Goal: Communication & Community: Answer question/provide support

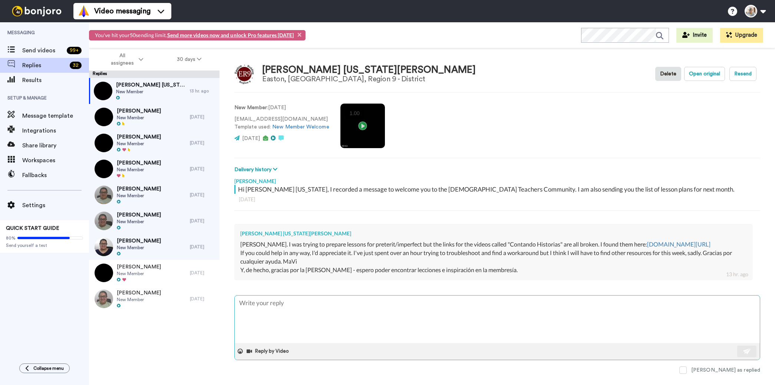
type textarea "x"
click at [267, 326] on textarea at bounding box center [497, 318] width 525 height 47
type textarea "H"
type textarea "x"
type textarea "Hi"
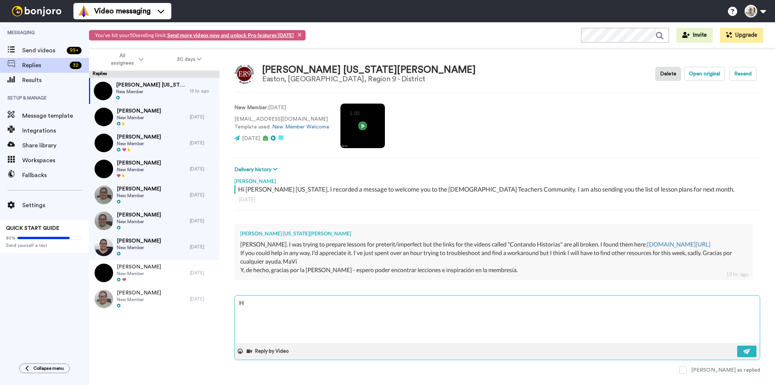
type textarea "x"
type textarea "Hi"
type textarea "x"
type textarea "Hi m"
type textarea "x"
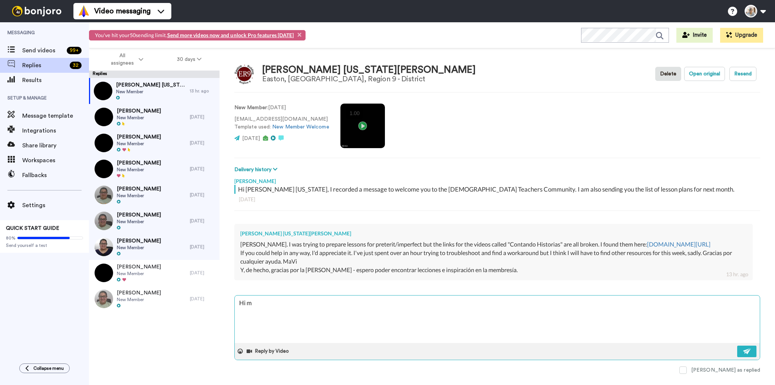
type textarea "Hi ma"
type textarea "x"
type textarea "Hi mar"
type textarea "x"
type textarea "Hi mari"
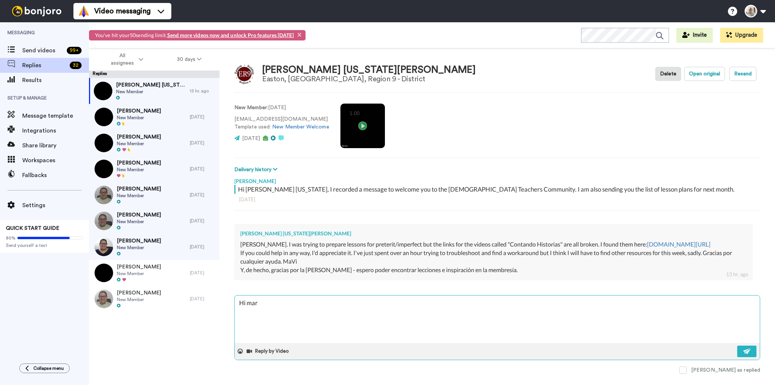
type textarea "x"
type textarea "Hi mar"
type textarea "x"
type textarea "Hi ma"
type textarea "x"
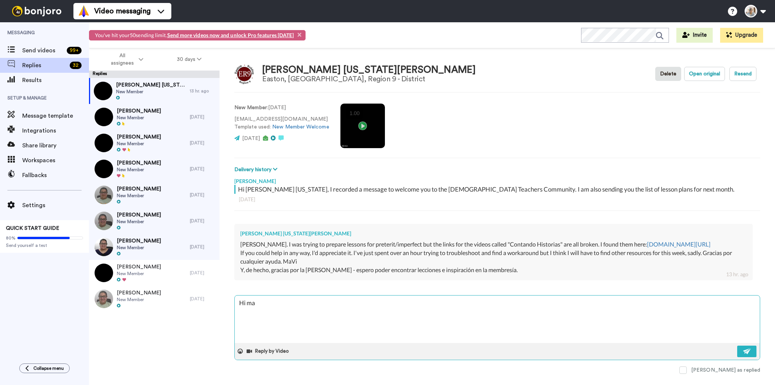
type textarea "Hi m"
type textarea "x"
type textarea "Hi"
type textarea "x"
type textarea "Hi M"
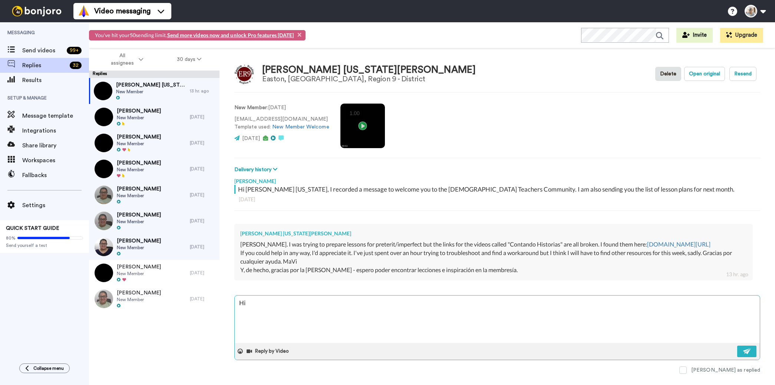
type textarea "x"
type textarea "Hi [PERSON_NAME]"
type textarea "x"
type textarea "Hi Mar"
type textarea "x"
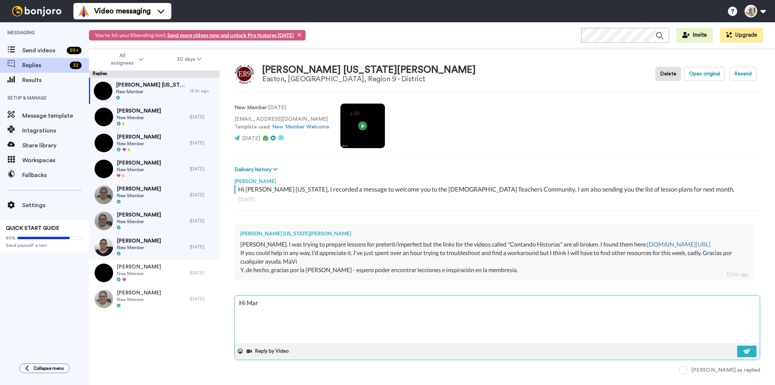
type textarea "Hi [PERSON_NAME]"
type textarea "x"
type textarea "Hi Mar"
type textarea "x"
type textarea "Hi Mar´"
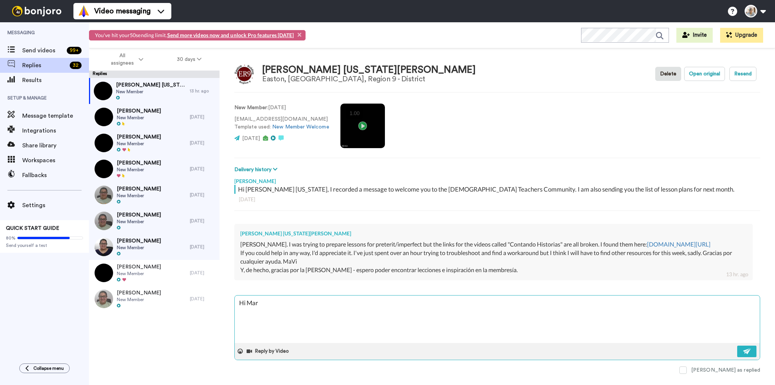
type textarea "x"
type textarea "Hi Marí"
type textarea "x"
type textarea "Hi [PERSON_NAME]"
type textarea "x"
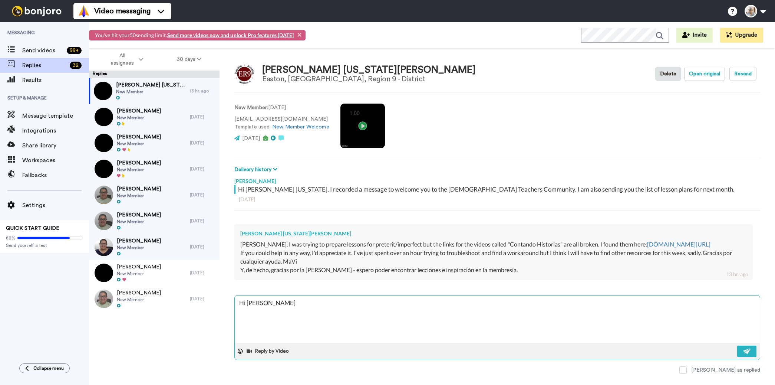
type textarea "Hi [PERSON_NAME],"
type textarea "x"
type textarea "Hi [PERSON_NAME],"
type textarea "x"
type textarea "Hi [PERSON_NAME],"
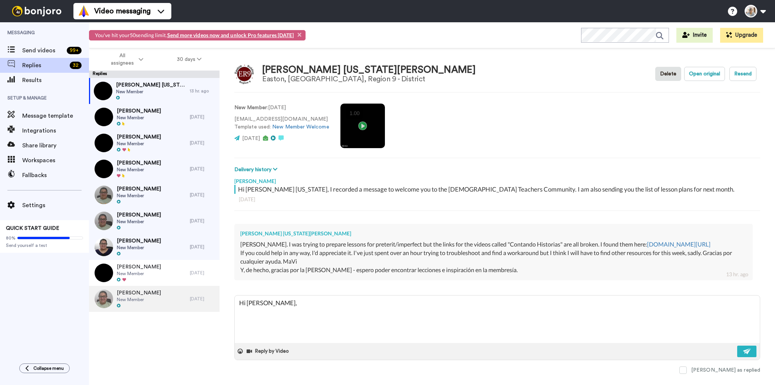
type textarea "x"
type textarea "Hi [PERSON_NAME]"
type textarea "x"
type textarea "Hi [PERSON_NAME], Th"
type textarea "x"
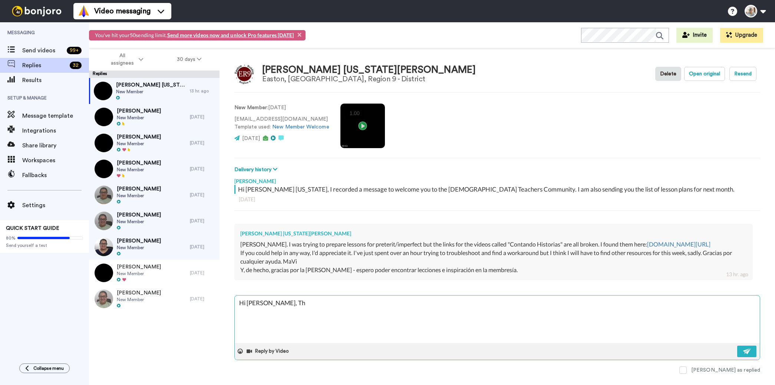
type textarea "Hi [PERSON_NAME], The"
type textarea "x"
type textarea "Hi [PERSON_NAME], The"
type textarea "x"
type textarea "Hi [PERSON_NAME], The v"
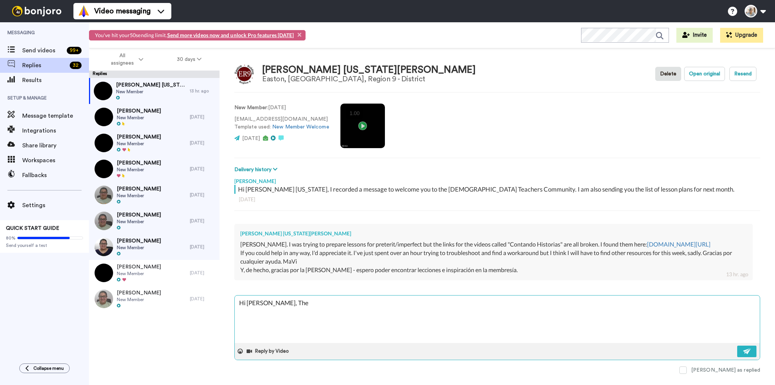
type textarea "x"
type textarea "Hi [PERSON_NAME], The vd"
type textarea "x"
type textarea "Hi [PERSON_NAME], The v"
type textarea "x"
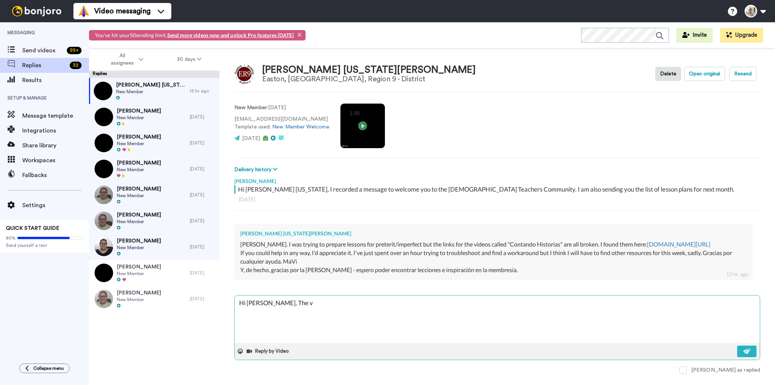
type textarea "Hi [PERSON_NAME], The vi"
type textarea "x"
type textarea "Hi [PERSON_NAME], The vid"
type textarea "x"
type textarea "Hi [PERSON_NAME], The vide"
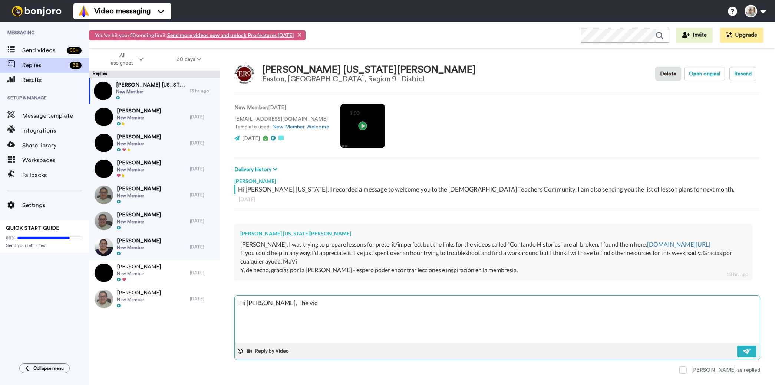
type textarea "x"
type textarea "Hi [PERSON_NAME], The video"
type textarea "x"
type textarea "Hi [PERSON_NAME], The videos"
type textarea "x"
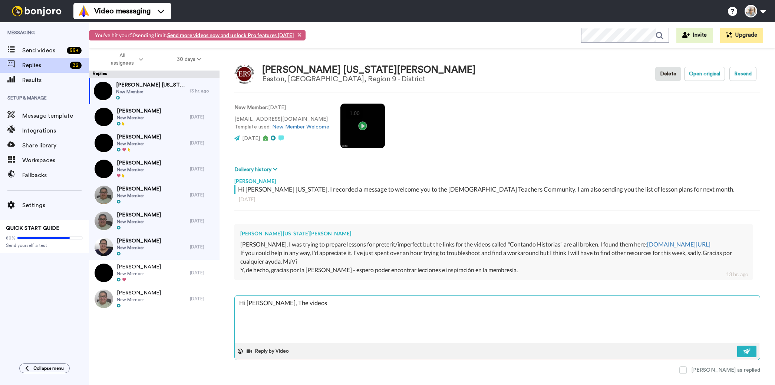
type textarea "Hi [PERSON_NAME], The videos"
type textarea "x"
type textarea "Hi [PERSON_NAME], The videos l"
type textarea "x"
type textarea "Hi [PERSON_NAME], The videos li"
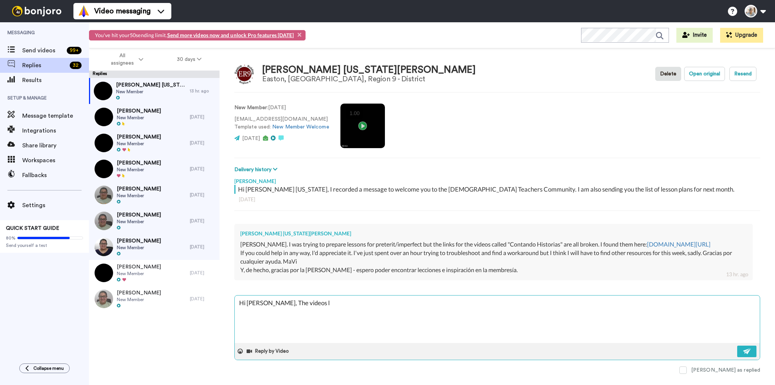
type textarea "x"
type textarea "Hi [PERSON_NAME], The videos lis"
type textarea "x"
type textarea "Hi [PERSON_NAME], The videos list"
type textarea "x"
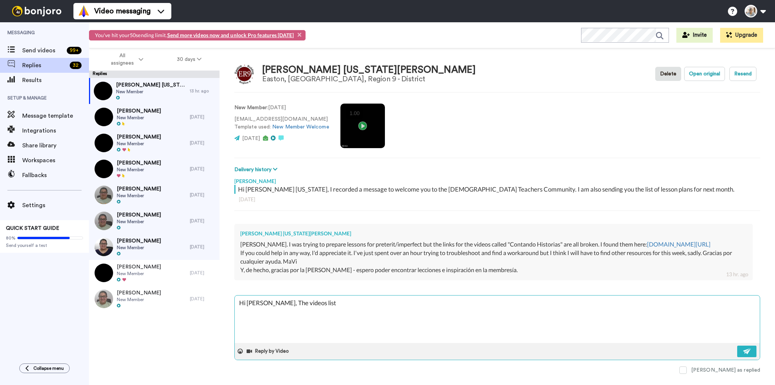
type textarea "Hi [PERSON_NAME], The videos liste"
type textarea "x"
type textarea "Hi [PERSON_NAME], The videos listed"
type textarea "x"
type textarea "Hi [PERSON_NAME], The videos listed"
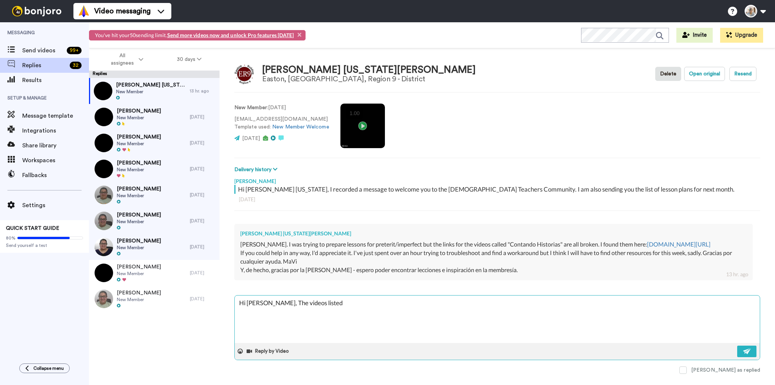
type textarea "x"
type textarea "Hi [PERSON_NAME], The videos listed i"
type textarea "x"
type textarea "Hi [PERSON_NAME], The videos listed in"
type textarea "x"
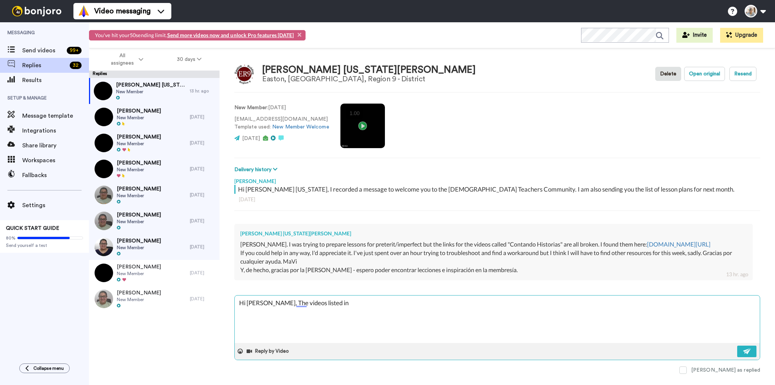
type textarea "Hi [PERSON_NAME], The videos listed in"
type textarea "x"
type textarea "Hi [PERSON_NAME], The videos listed in t"
type textarea "x"
type textarea "Hi [PERSON_NAME], The videos listed in th"
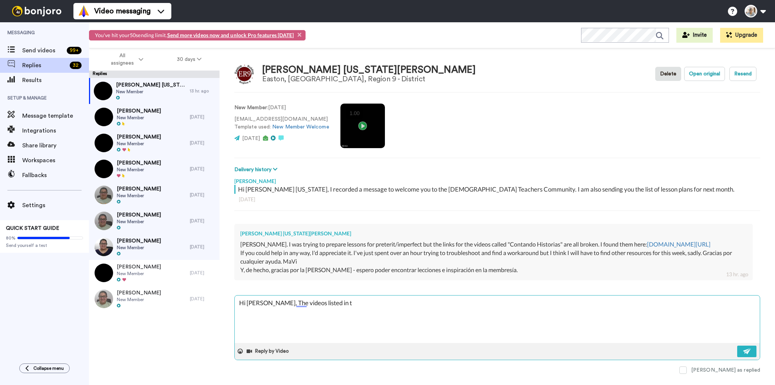
type textarea "x"
type textarea "Hi [PERSON_NAME], The videos listed in the"
type textarea "x"
type textarea "Hi [PERSON_NAME], The videos listed in the"
type textarea "x"
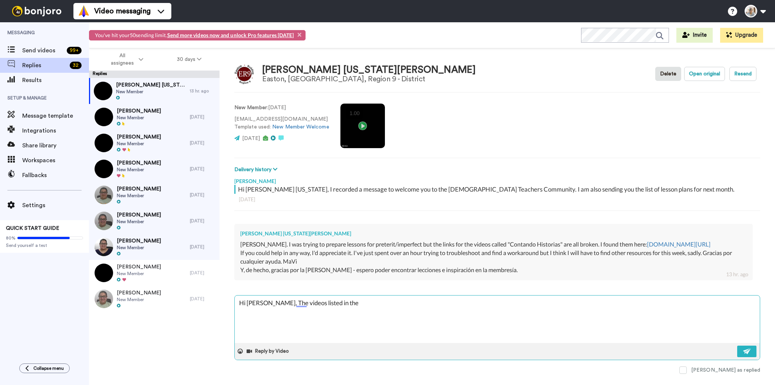
type textarea "Hi [PERSON_NAME], The videos listed in the h"
type textarea "x"
type textarea "Hi [PERSON_NAME], The videos listed in the ha"
type textarea "x"
type textarea "Hi [PERSON_NAME], The videos listed in the han"
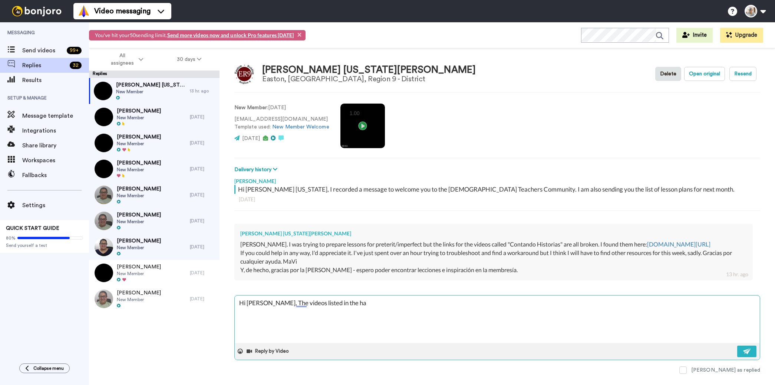
type textarea "x"
type textarea "Hi [PERSON_NAME], The videos listed in the hand"
type textarea "x"
type textarea "Hi [PERSON_NAME], The videos listed in the hando"
type textarea "x"
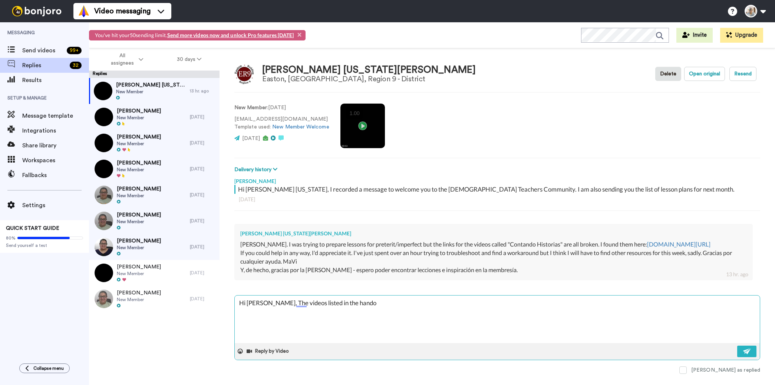
type textarea "Hi [PERSON_NAME], The videos listed in the handou"
type textarea "x"
type textarea "Hi [PERSON_NAME], The videos listed in the handout"
type textarea "x"
click at [278, 311] on textarea "Hi [PERSON_NAME], The videos listed in the handout" at bounding box center [497, 318] width 525 height 47
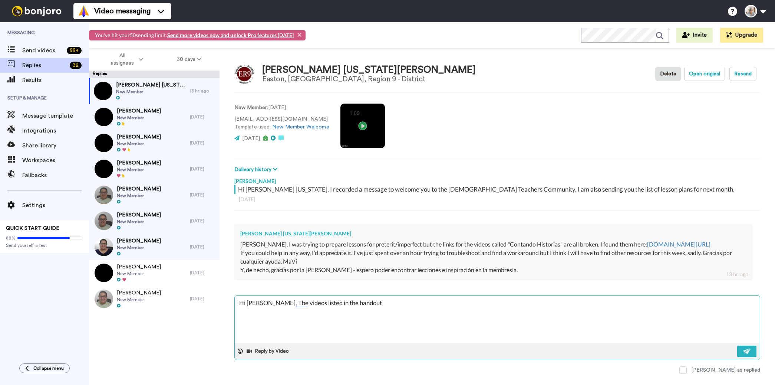
type textarea "Hi [PERSON_NAME], The lvideos listed in the handout"
type textarea "x"
type textarea "Hi [PERSON_NAME], The livideos listed in the handout"
type textarea "x"
type textarea "Hi [PERSON_NAME], The linvideos listed in the handout"
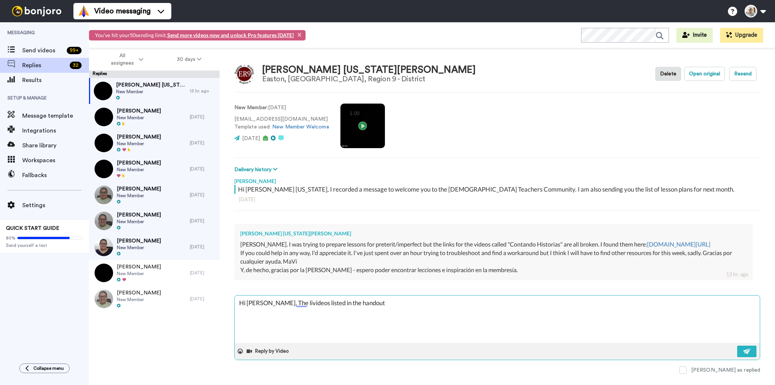
type textarea "x"
type textarea "Hi [PERSON_NAME], The linkvideos listed in the handout"
type textarea "x"
type textarea "Hi [PERSON_NAME], The linksvideos listed in the handout"
type textarea "x"
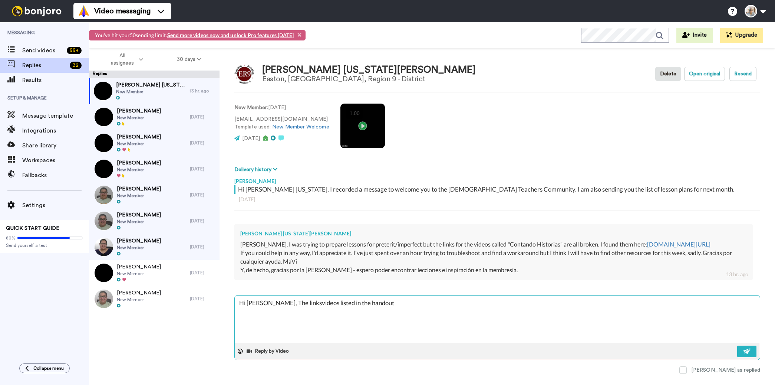
type textarea "Hi [PERSON_NAME], The links videos listed in the handout"
type textarea "x"
type textarea "Hi [PERSON_NAME], The links tvideos listed in the handout"
type textarea "x"
type textarea "Hi [PERSON_NAME], The links tovideos listed in the handout"
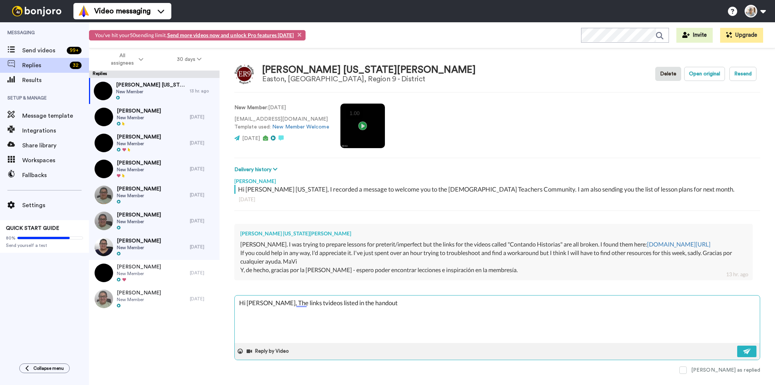
type textarea "x"
type textarea "Hi [PERSON_NAME], The links to videos listed in the handout"
type textarea "x"
click at [383, 314] on textarea "Hi [PERSON_NAME], The links to videos listed in the handout" at bounding box center [497, 318] width 525 height 47
type textarea "Hi [PERSON_NAME], The links to videos listed in the handout"
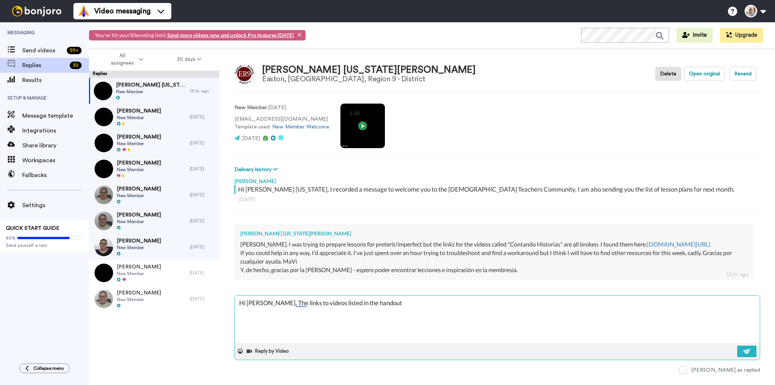
type textarea "x"
type textarea "Hi [PERSON_NAME], The links to videos listed in the handout a"
type textarea "x"
type textarea "Hi [PERSON_NAME], The links to videos listed in the handout ar"
type textarea "x"
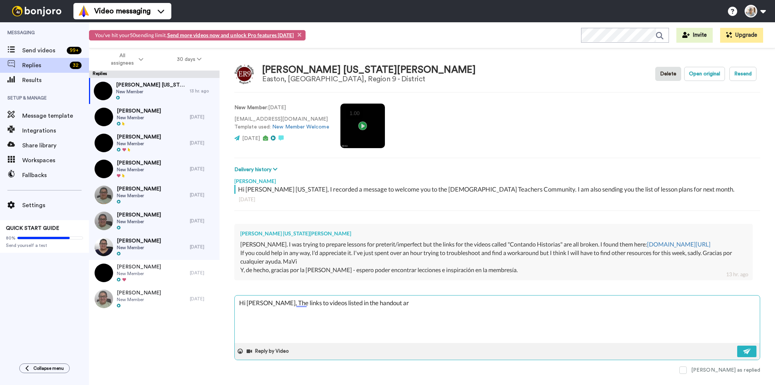
type textarea "Hi [PERSON_NAME], The links to videos listed in the handout are"
type textarea "x"
type textarea "Hi [PERSON_NAME], The links to videos listed in the handout are"
type textarea "x"
type textarea "Hi [PERSON_NAME], The links to videos listed in the handout are w"
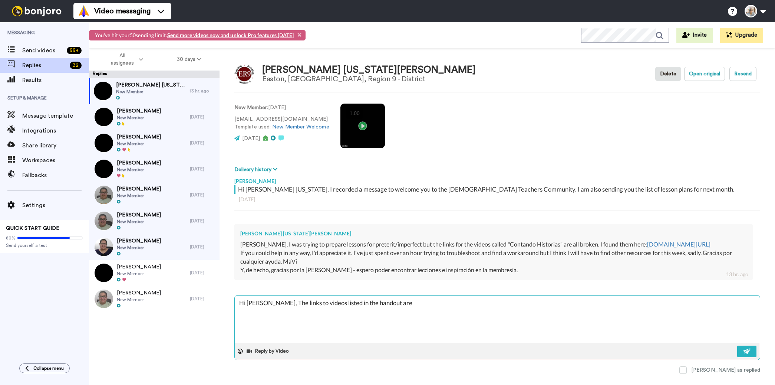
type textarea "x"
type textarea "Hi [PERSON_NAME], The links to videos listed in the handout are wo"
type textarea "x"
type textarea "Hi [PERSON_NAME], The links to videos listed in the handout are wor"
type textarea "x"
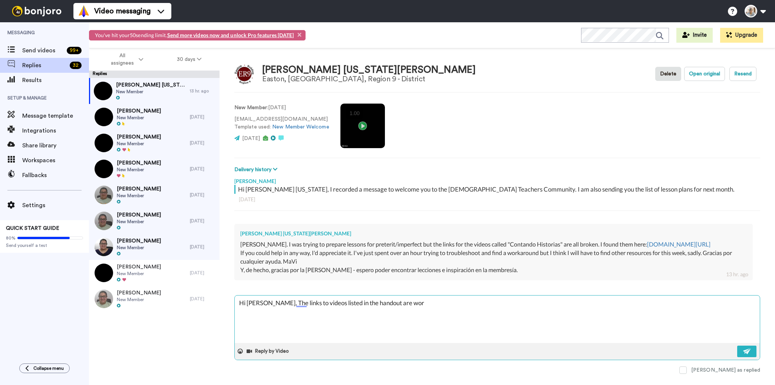
type textarea "Hi [PERSON_NAME], The links to videos listed in the handout are work"
type textarea "x"
type textarea "Hi [PERSON_NAME], The links to videos listed in the handout are worki"
type textarea "x"
type textarea "Hi [PERSON_NAME], The links to videos listed in the handout are workin"
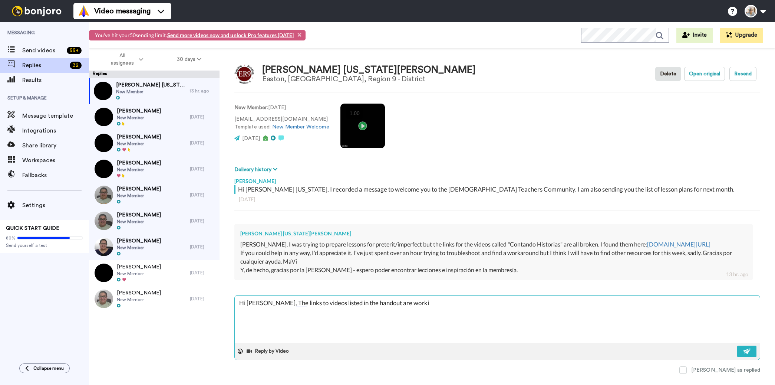
type textarea "x"
type textarea "Hi [PERSON_NAME], The links to videos listed in the handout are working"
type textarea "x"
type textarea "Hi [PERSON_NAME], The links to videos listed in the handout are working"
type textarea "x"
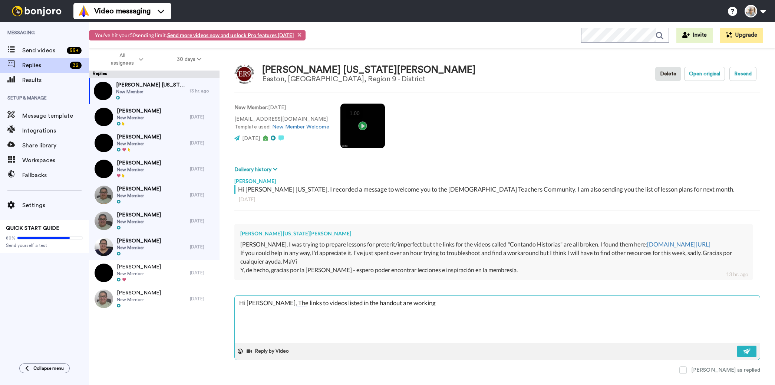
type textarea "Hi [PERSON_NAME], The links to videos listed in the handout are working o"
type textarea "x"
type textarea "Hi [PERSON_NAME], The links to videos listed in the handout are working on"
type textarea "x"
type textarea "Hi [PERSON_NAME], The links to videos listed in the handout are working on"
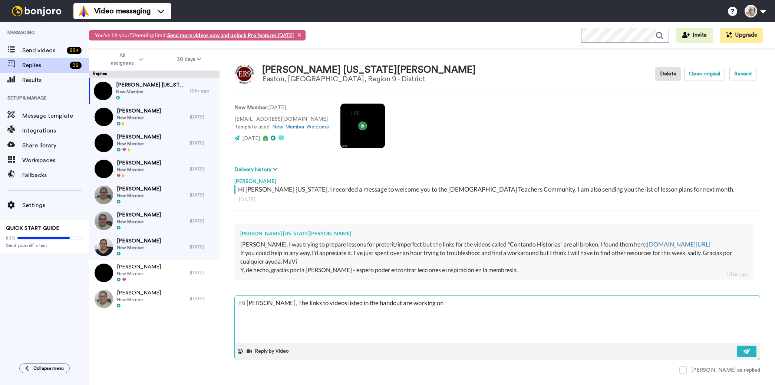
type textarea "x"
type textarea "Hi [PERSON_NAME], The links to videos listed in the handout are working on m"
type textarea "x"
type textarea "Hi [PERSON_NAME], The links to videos listed in the handout are working on my"
type textarea "x"
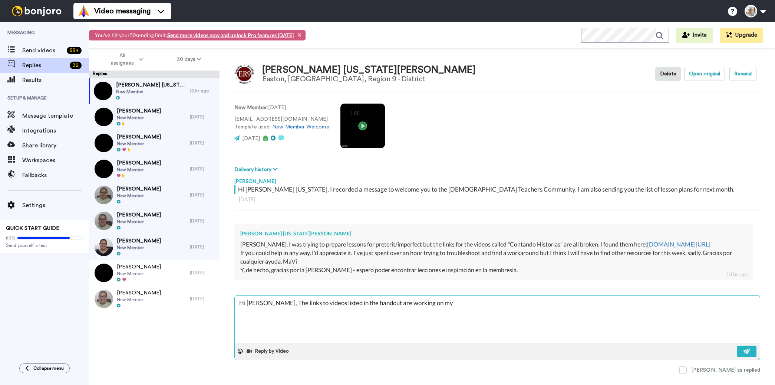
type textarea "Hi [PERSON_NAME], The links to videos listed in the handout are working on my"
type textarea "x"
type textarea "Hi [PERSON_NAME], The links to videos listed in the handout are working on my e"
type textarea "x"
type textarea "Hi [PERSON_NAME], The links to videos listed in the handout are working on my en"
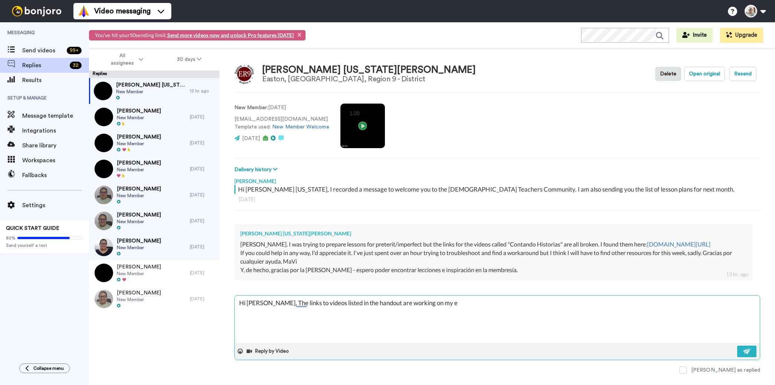
type textarea "x"
type textarea "Hi [PERSON_NAME], The links to videos listed in the handout are working on my e…"
type textarea "x"
type textarea "Hi [PERSON_NAME], The links to videos listed in the handout are working on my e…"
type textarea "x"
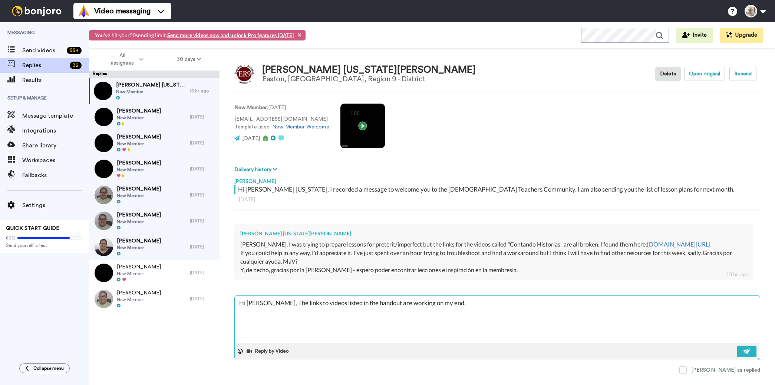
type textarea "Hi [PERSON_NAME], The links to videos listed in the handout are working on my e…"
type textarea "x"
type textarea "Hi [PERSON_NAME], The links to videos listed in the handout are working on my e…"
type textarea "x"
type textarea "Hi [PERSON_NAME], The links to videos listed in the handout are working on my e…"
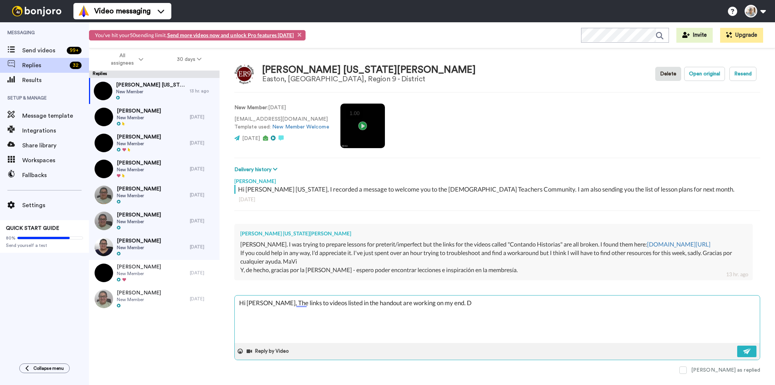
type textarea "x"
type textarea "Hi [PERSON_NAME], The links to videos listed in the handout are working on my e…"
type textarea "x"
type textarea "Hi [PERSON_NAME], The links to videos listed in the handout are working on my e…"
type textarea "x"
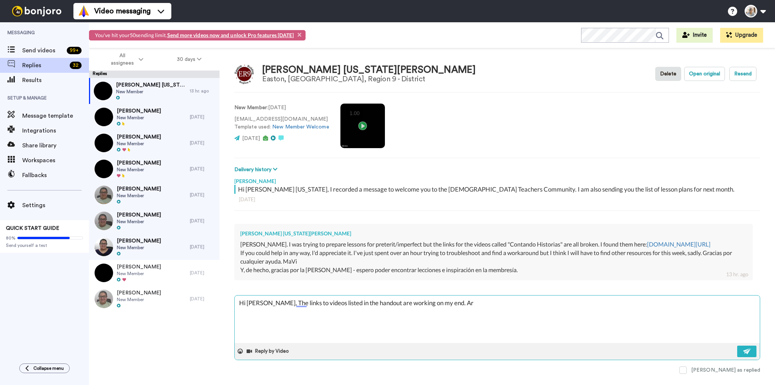
type textarea "Hi [PERSON_NAME], The links to videos listed in the handout are working on my e…"
type textarea "x"
type textarea "Hi [PERSON_NAME], The links to videos listed in the handout are working on my e…"
type textarea "x"
type textarea "Hi [PERSON_NAME], The links to videos listed in the handout are working on my e…"
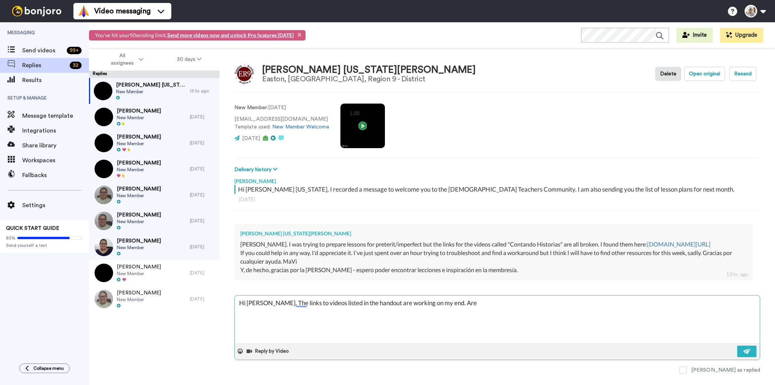
type textarea "x"
type textarea "Hi [PERSON_NAME], The links to videos listed in the handout are working on my e…"
type textarea "x"
type textarea "Hi [PERSON_NAME], The links to videos listed in the handout are working on my e…"
type textarea "x"
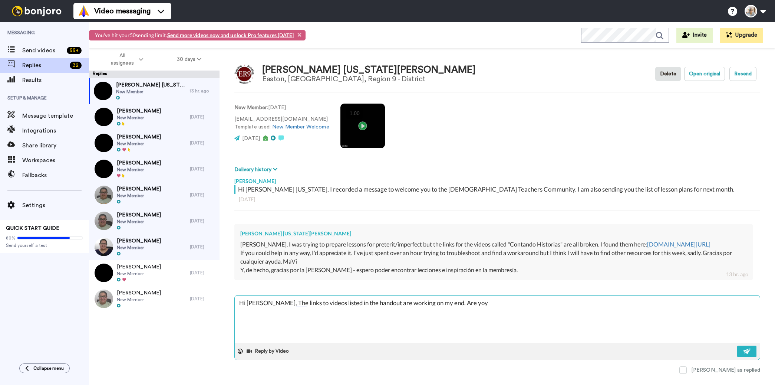
type textarea "Hi [PERSON_NAME], The links to videos listed in the handout are working on my e…"
type textarea "x"
type textarea "Hi [PERSON_NAME], The links to videos listed in the handout are working on my e…"
paste textarea "[URL][DOMAIN_NAME]"
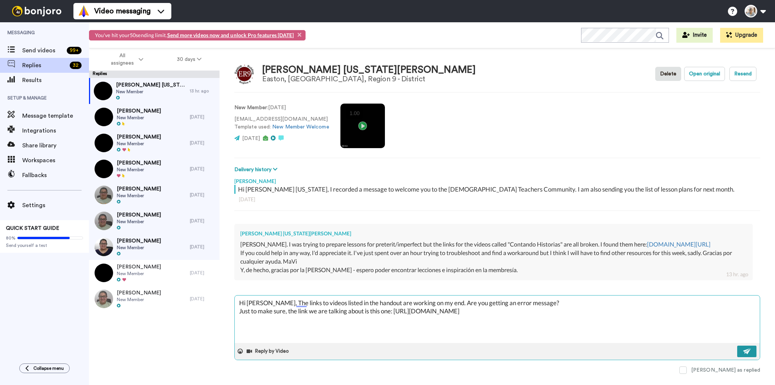
click at [747, 354] on img at bounding box center [747, 351] width 8 height 6
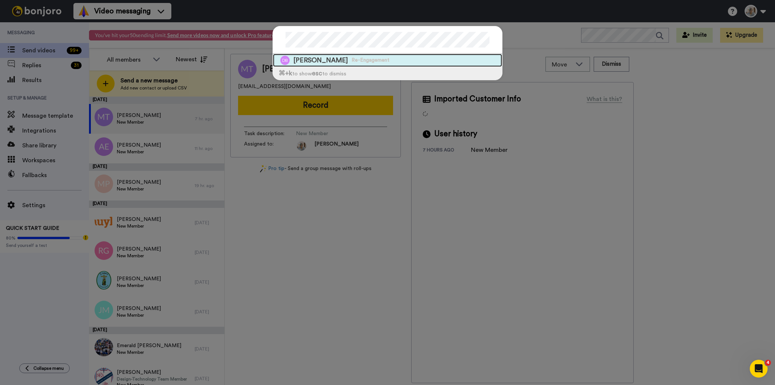
click at [398, 63] on div "Dagmar Bruno Ramos Re-Engagement" at bounding box center [387, 60] width 229 height 13
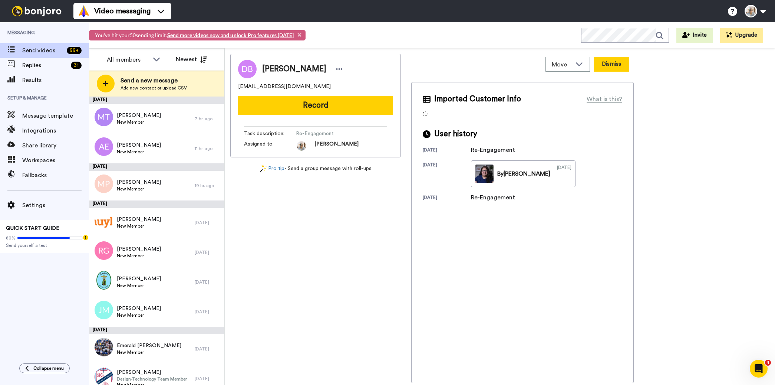
click at [614, 66] on button "Dismiss" at bounding box center [612, 64] width 36 height 15
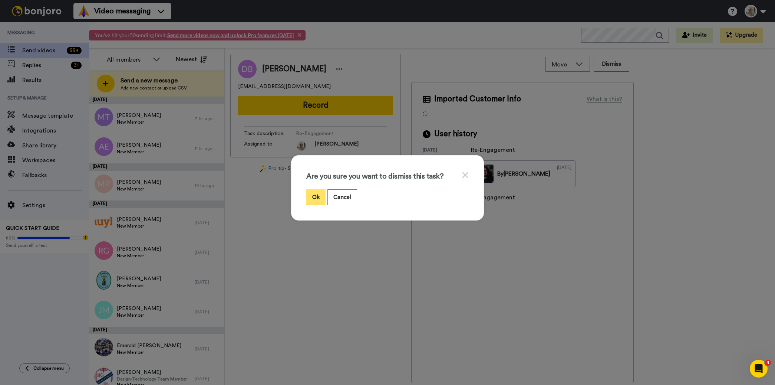
click at [313, 195] on button "Ok" at bounding box center [315, 197] width 19 height 16
